Goal: Find contact information: Obtain details needed to contact an individual or organization

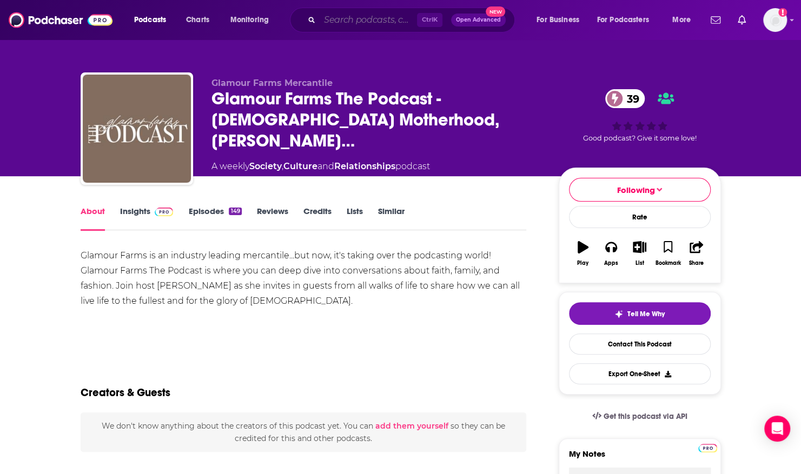
click at [340, 18] on input "Search podcasts, credits, & more..." at bounding box center [368, 19] width 97 height 17
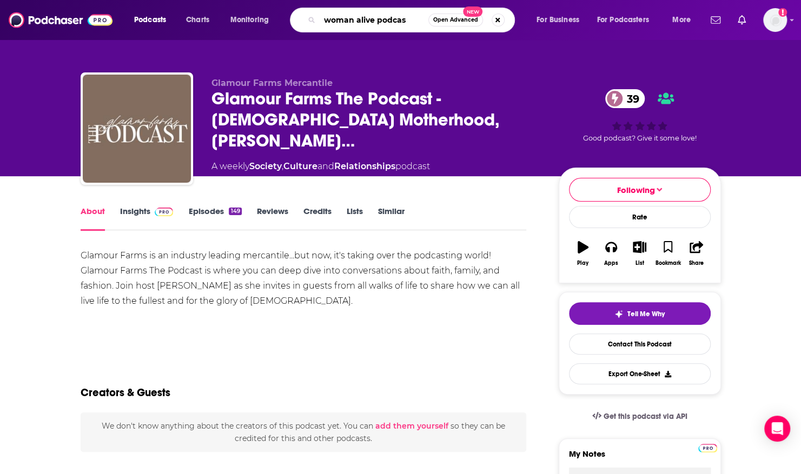
type input "woman alive podcast"
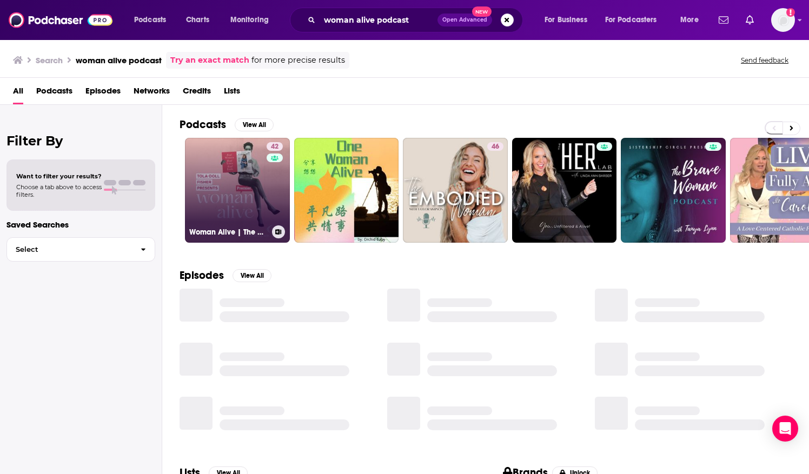
click at [240, 181] on link "42 Woman Alive | The podcast for [DEMOGRAPHIC_DATA] women" at bounding box center [237, 190] width 105 height 105
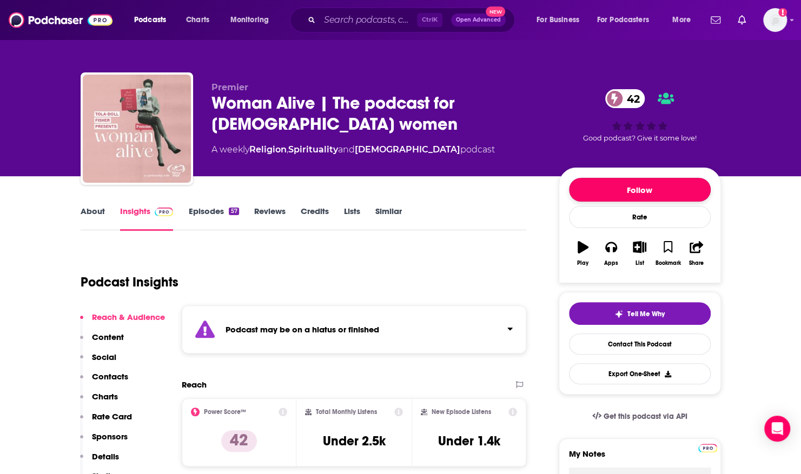
click at [602, 184] on button "Follow" at bounding box center [640, 190] width 142 height 24
click at [201, 213] on link "Episodes 57" at bounding box center [213, 218] width 50 height 25
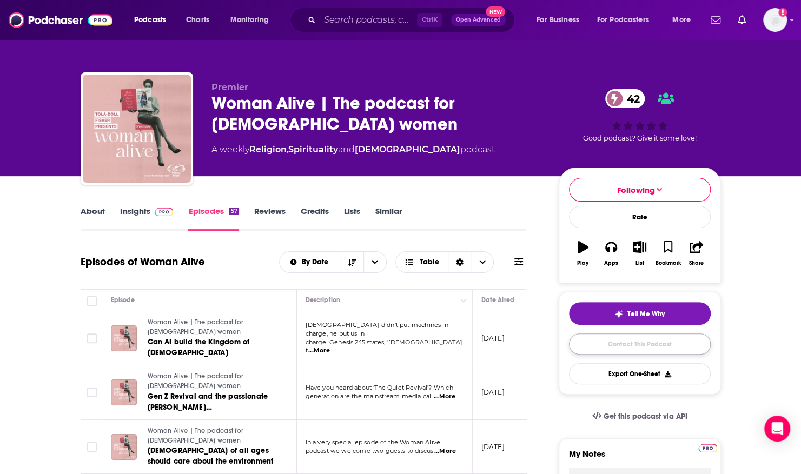
click at [626, 341] on link "Contact This Podcast" at bounding box center [640, 344] width 142 height 21
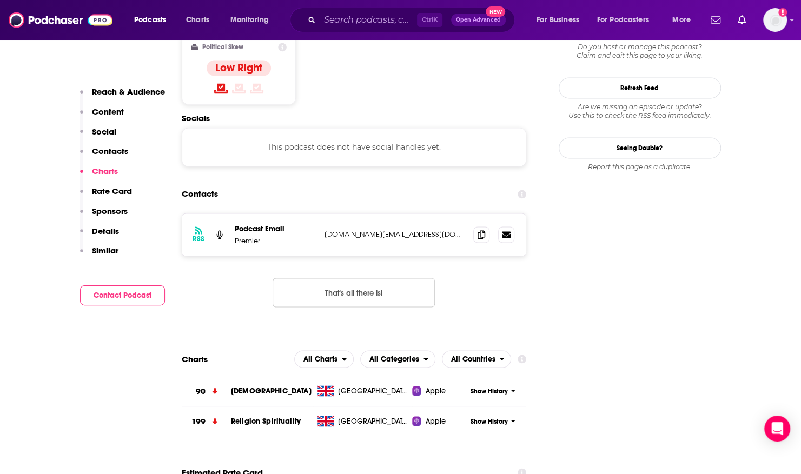
scroll to position [903, 0]
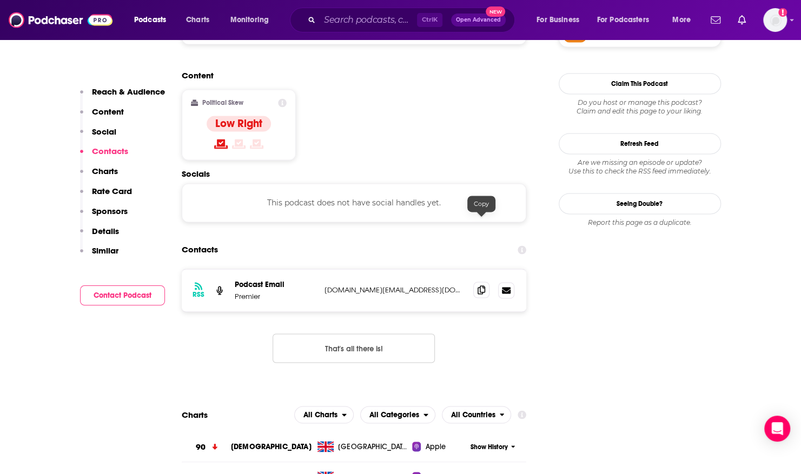
click at [484, 285] on icon at bounding box center [481, 289] width 8 height 9
